Goal: Task Accomplishment & Management: Use online tool/utility

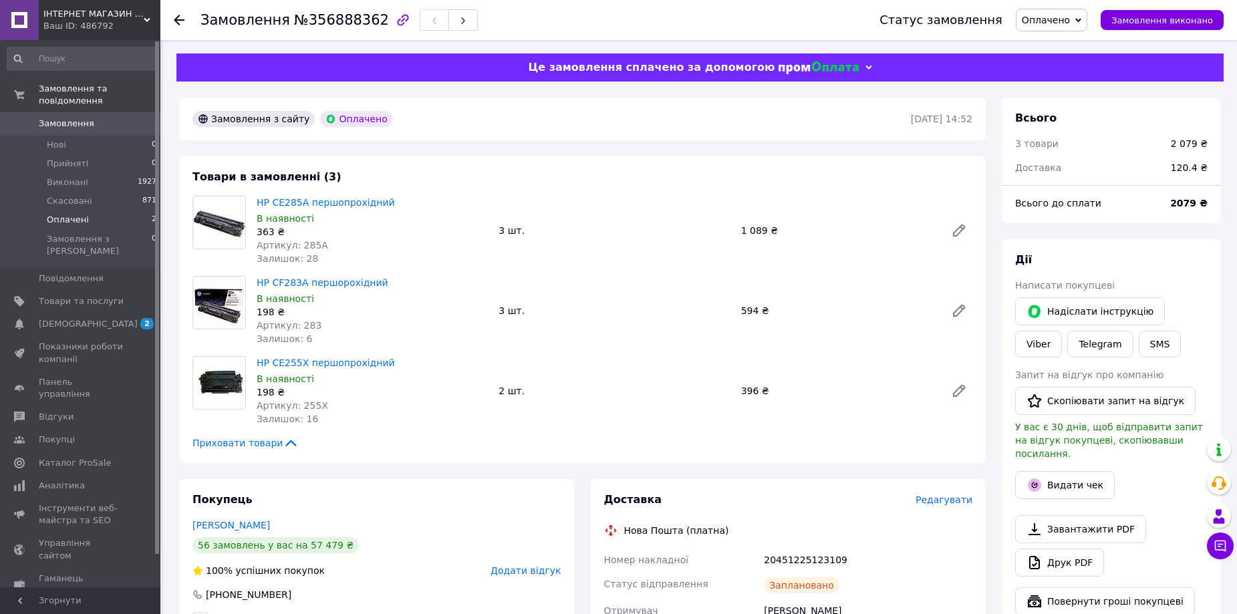
click at [81, 214] on span "Оплачені" at bounding box center [68, 220] width 42 height 12
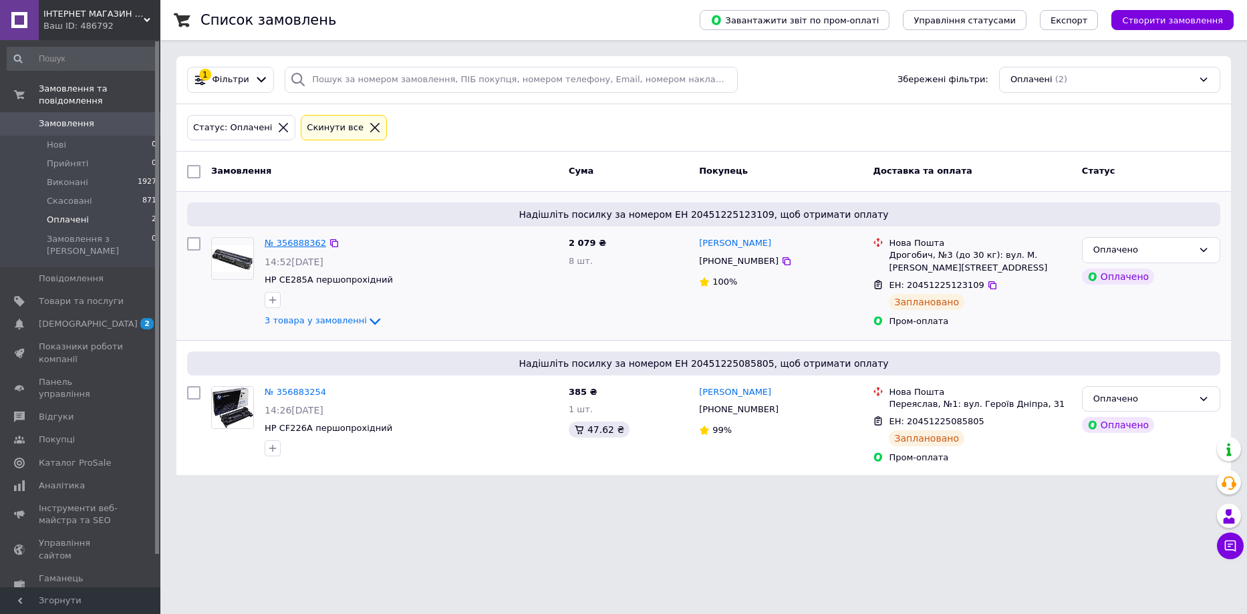
click at [292, 242] on link "№ 356888362" at bounding box center [295, 243] width 61 height 10
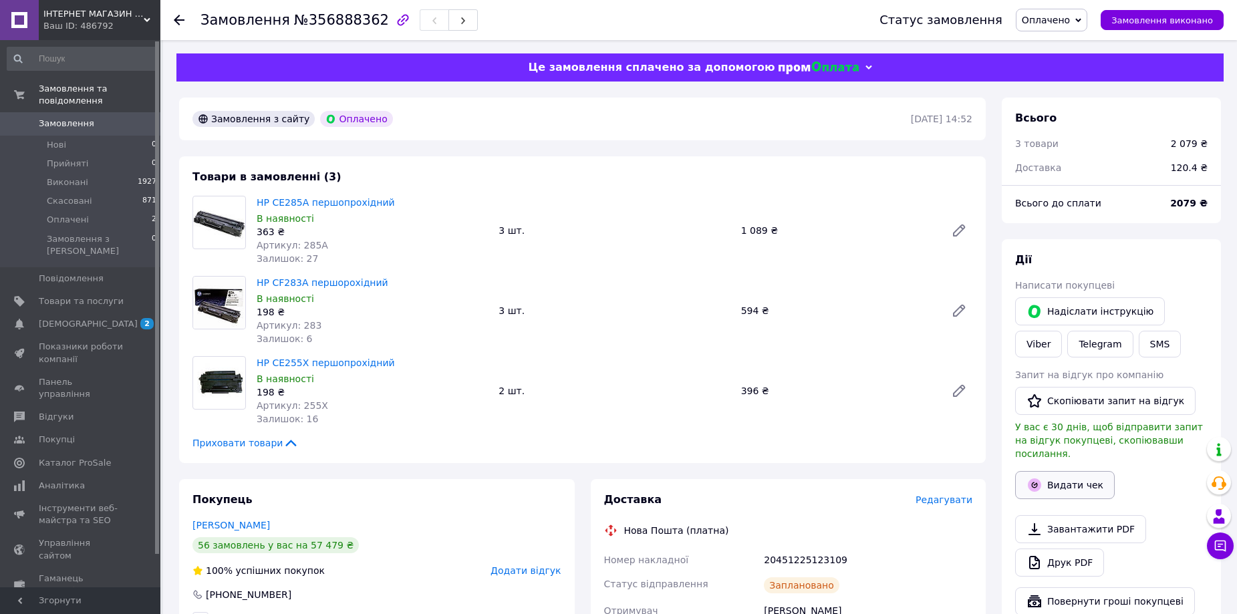
click at [1066, 471] on button "Видати чек" at bounding box center [1065, 485] width 100 height 28
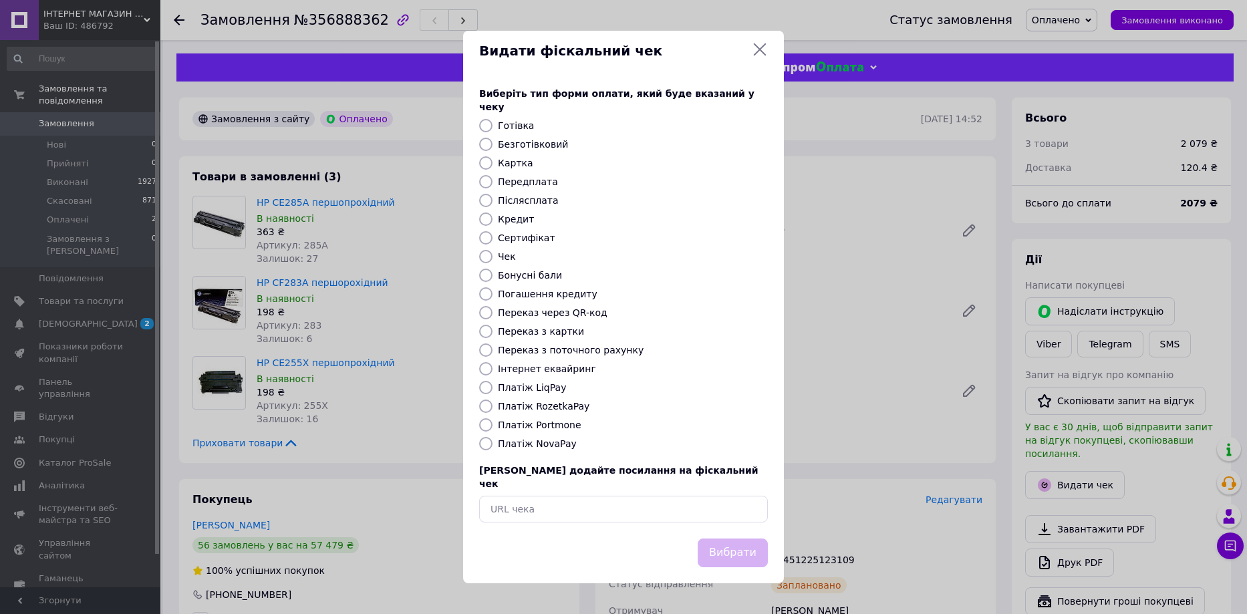
click at [487, 408] on input "Платіж RozetkaPay" at bounding box center [485, 406] width 13 height 13
radio input "true"
click at [752, 540] on button "Вибрати" at bounding box center [733, 553] width 70 height 29
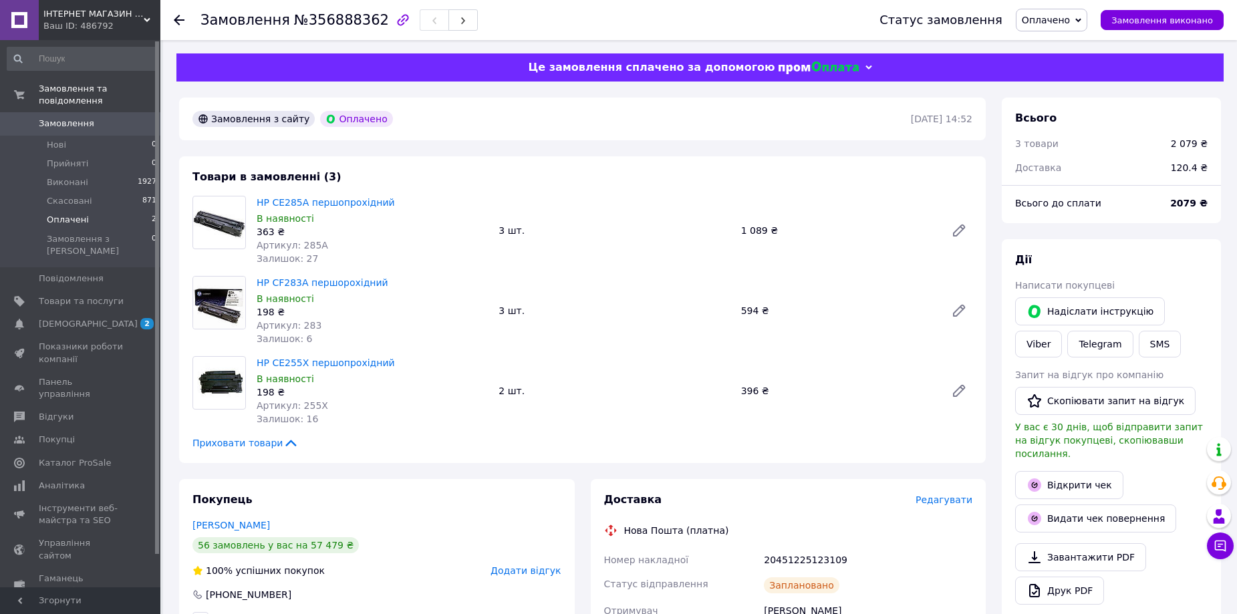
click at [82, 214] on span "Оплачені" at bounding box center [68, 220] width 42 height 12
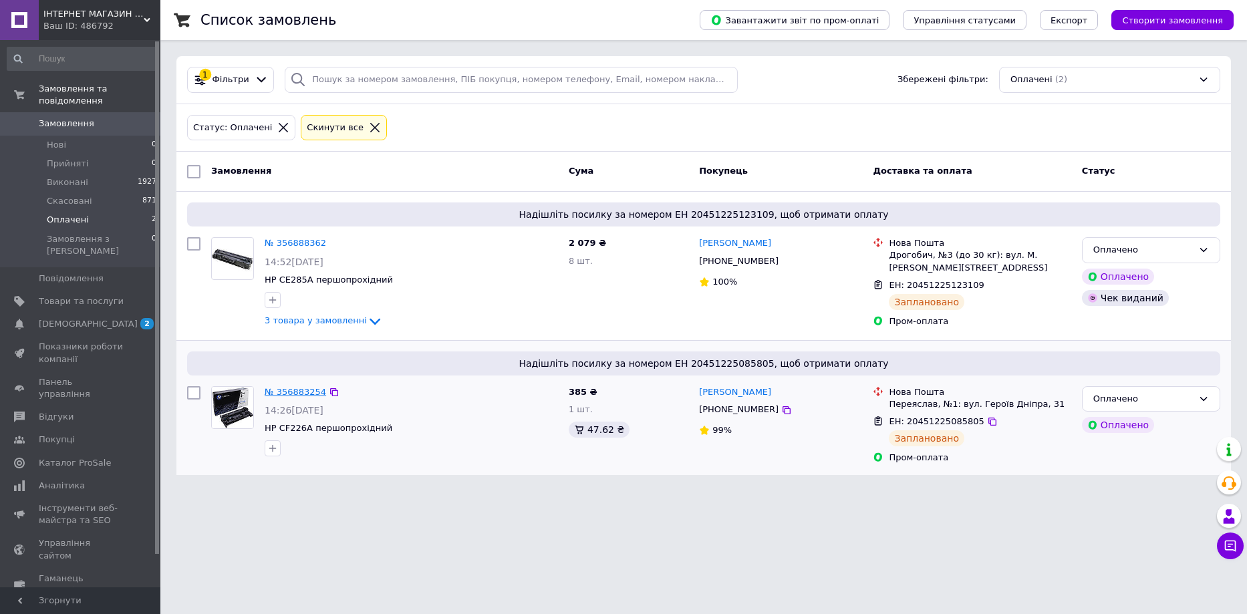
click at [298, 390] on link "№ 356883254" at bounding box center [295, 392] width 61 height 10
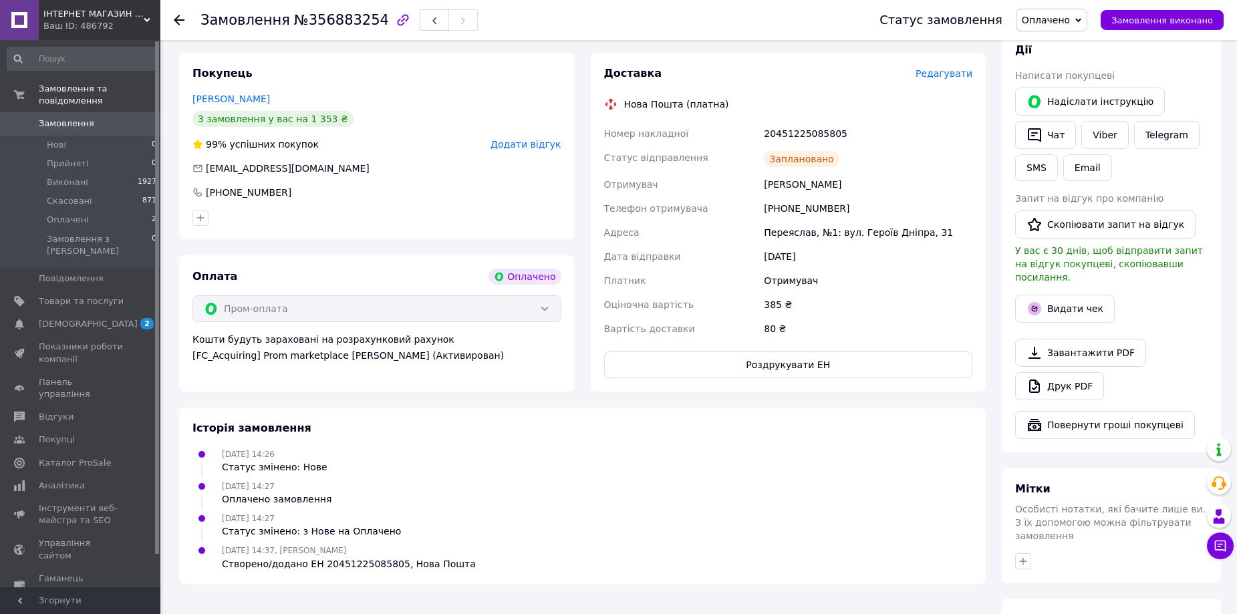
scroll to position [267, 0]
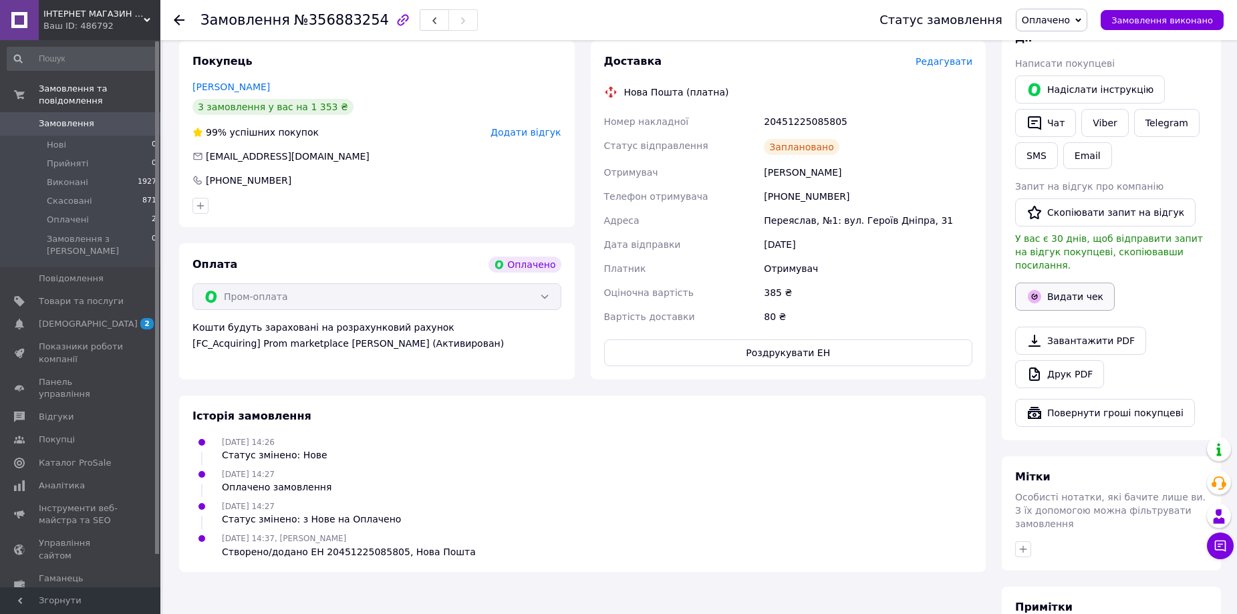
click at [1052, 285] on button "Видати чек" at bounding box center [1065, 297] width 100 height 28
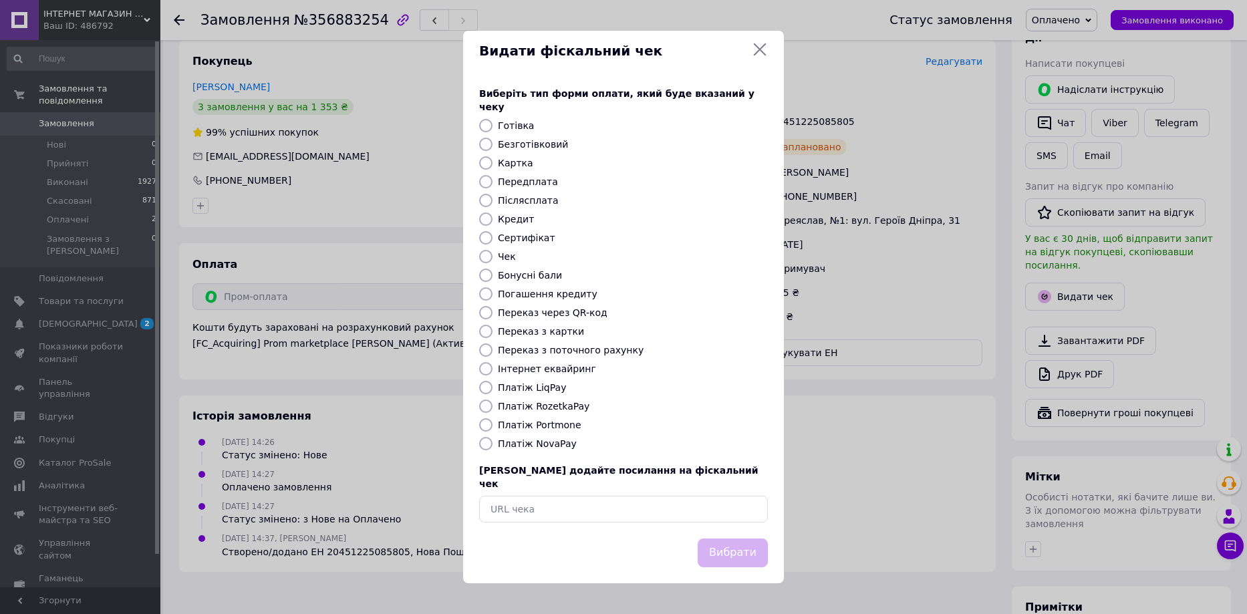
click at [484, 405] on input "Платіж RozetkaPay" at bounding box center [485, 406] width 13 height 13
radio input "true"
click at [735, 545] on button "Вибрати" at bounding box center [733, 553] width 70 height 29
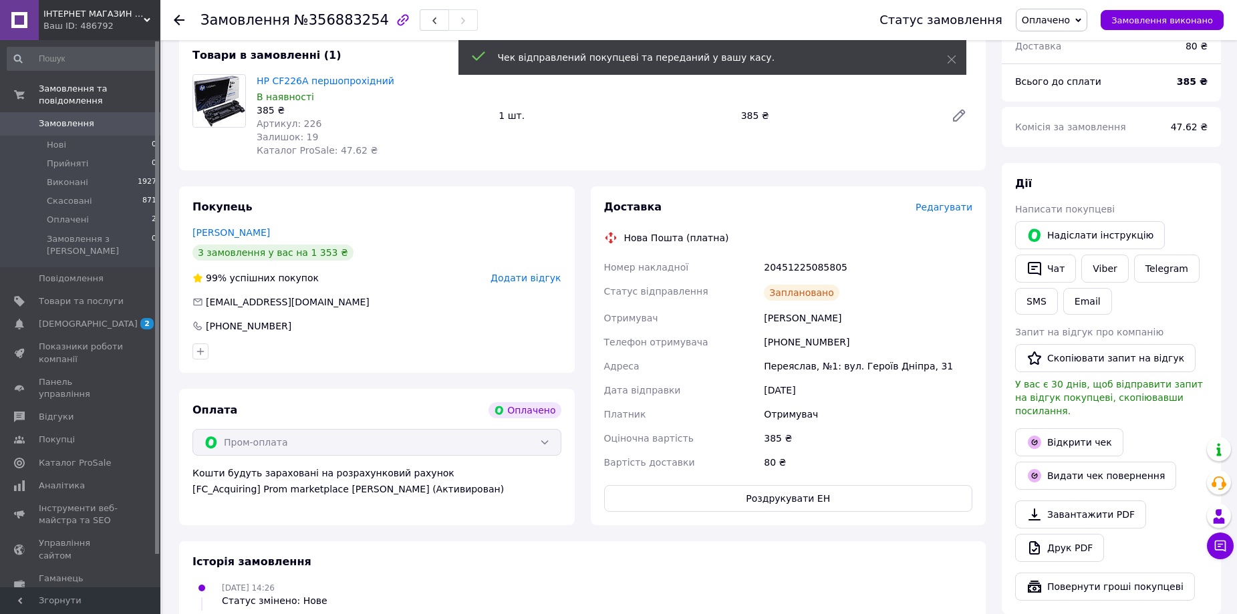
scroll to position [0, 0]
